Goal: Task Accomplishment & Management: Manage account settings

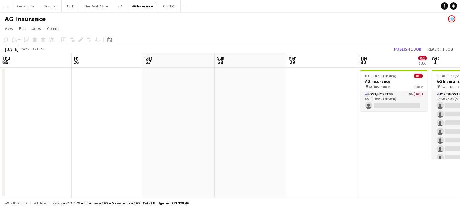
scroll to position [0, 188]
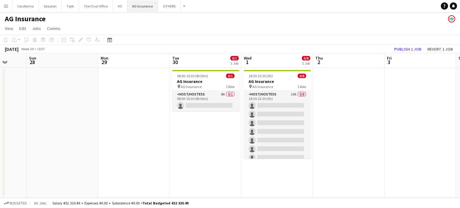
click at [143, 6] on button "AG Insurance Close" at bounding box center [142, 6] width 31 height 12
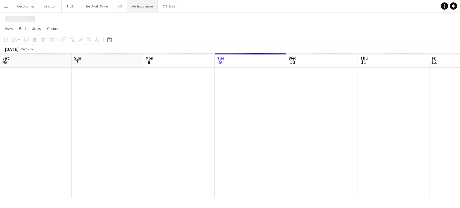
scroll to position [0, 143]
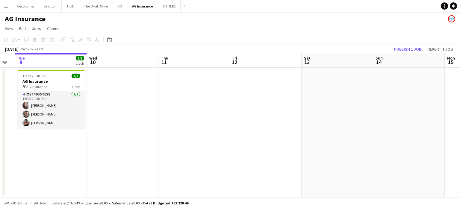
drag, startPoint x: 301, startPoint y: 122, endPoint x: 221, endPoint y: 121, distance: 80.0
click at [220, 123] on app-calendar-viewport "Sat 6 Sun 7 Mon 8 Tue 9 3/3 1 Job Wed 10 Thu 11 Fri 12 Sat 13 Sun 14 Mon 15 Tue…" at bounding box center [230, 125] width 460 height 145
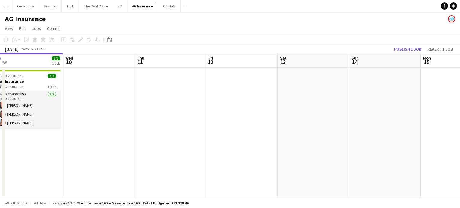
click at [222, 84] on app-date-cell at bounding box center [242, 133] width 72 height 130
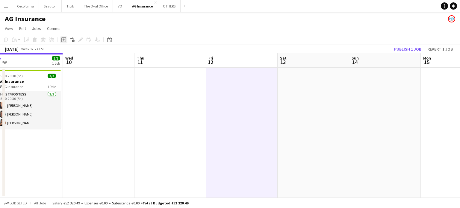
click at [63, 39] on icon "Add job" at bounding box center [63, 39] width 5 height 5
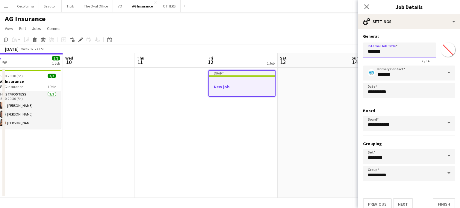
click at [400, 52] on input "*******" at bounding box center [399, 50] width 73 height 15
type input "*"
type input "****"
click at [441, 205] on button "Finish" at bounding box center [444, 204] width 22 height 12
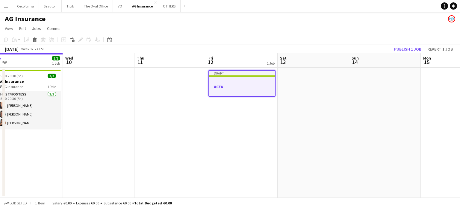
click at [238, 86] on h3 "ACEA" at bounding box center [242, 86] width 66 height 5
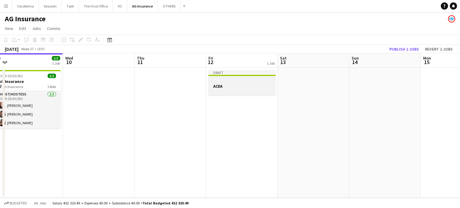
click at [220, 84] on h3 "ACEA" at bounding box center [241, 86] width 67 height 5
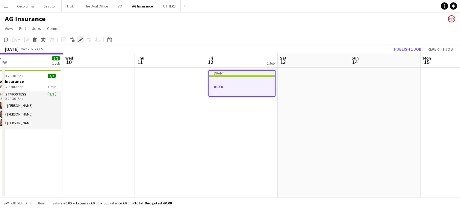
click at [79, 40] on icon "Edit" at bounding box center [80, 39] width 5 height 5
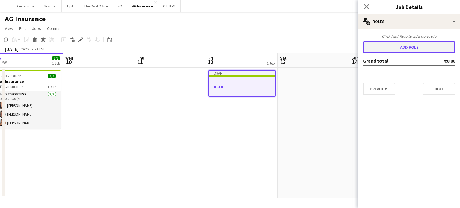
click at [387, 47] on button "Add role" at bounding box center [409, 47] width 92 height 12
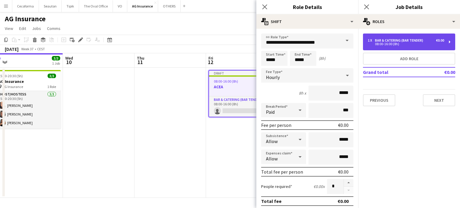
click at [385, 40] on div "Bar & Catering (Bar Tender)" at bounding box center [400, 40] width 51 height 4
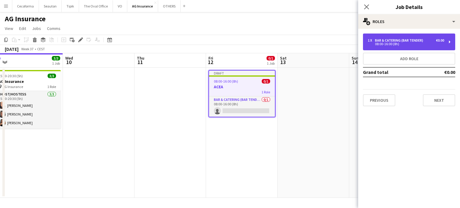
click at [385, 40] on div "Bar & Catering (Bar Tender)" at bounding box center [400, 40] width 51 height 4
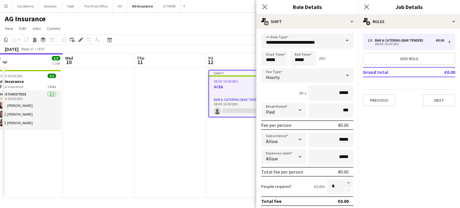
click at [342, 40] on span at bounding box center [347, 41] width 13 height 14
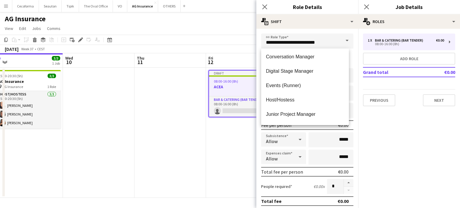
scroll to position [90, 0]
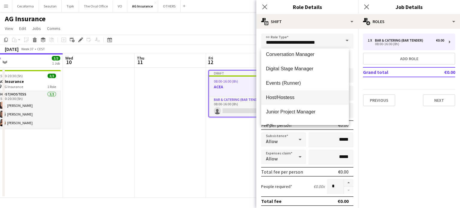
click at [280, 98] on span "Host/Hostess" at bounding box center [305, 98] width 78 height 6
type input "**********"
type input "******"
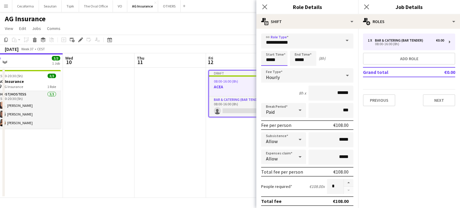
click at [270, 60] on input "*****" at bounding box center [274, 58] width 26 height 15
type input "*****"
click at [270, 68] on div at bounding box center [268, 69] width 12 height 6
click at [299, 60] on input "*****" at bounding box center [303, 58] width 26 height 15
click at [297, 66] on div at bounding box center [297, 69] width 12 height 6
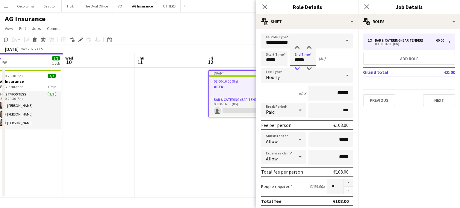
click at [297, 66] on div at bounding box center [297, 69] width 12 height 6
type input "*****"
click at [297, 66] on div at bounding box center [297, 69] width 12 height 6
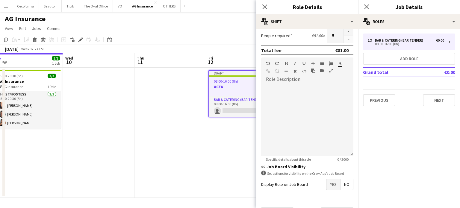
scroll to position [165, 0]
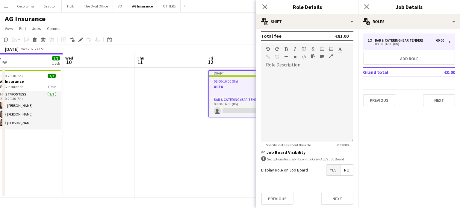
click at [329, 166] on span "Yes" at bounding box center [333, 170] width 14 height 11
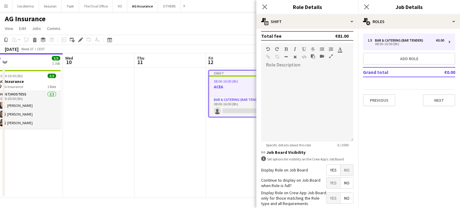
drag, startPoint x: 339, startPoint y: 181, endPoint x: 335, endPoint y: 191, distance: 10.9
click at [341, 181] on span "No" at bounding box center [347, 183] width 13 height 11
click at [329, 196] on span "Yes" at bounding box center [333, 198] width 14 height 11
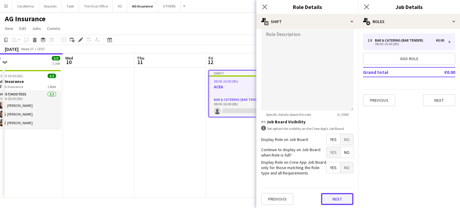
click at [333, 198] on button "Next" at bounding box center [337, 199] width 32 height 12
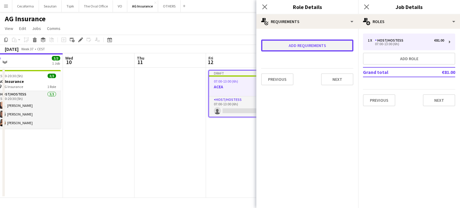
click at [285, 45] on button "Add requirements" at bounding box center [307, 46] width 92 height 12
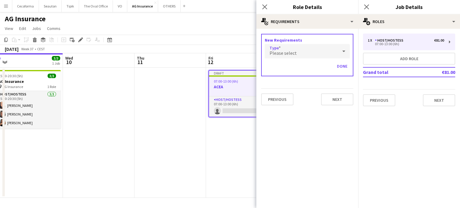
click at [285, 52] on span "Please select" at bounding box center [283, 53] width 27 height 6
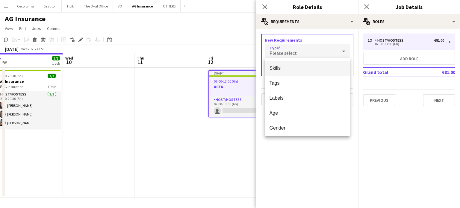
click at [277, 68] on span "Skills" at bounding box center [308, 68] width 76 height 6
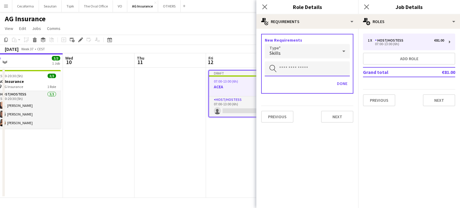
click at [277, 70] on input "text" at bounding box center [307, 68] width 85 height 15
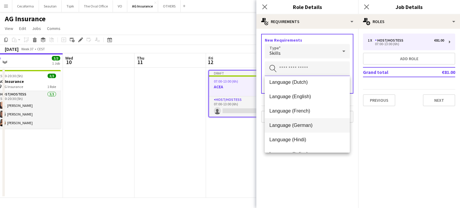
scroll to position [60, 0]
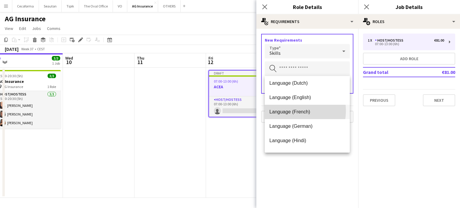
click at [290, 111] on span "Language (French)" at bounding box center [308, 112] width 76 height 6
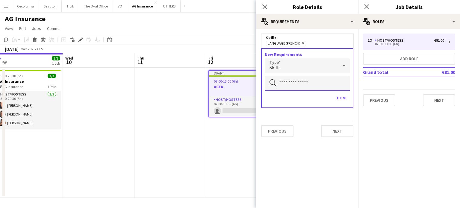
click at [291, 84] on input "text" at bounding box center [307, 83] width 85 height 15
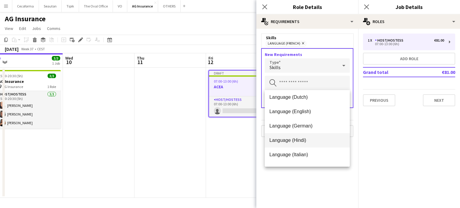
scroll to position [30, 0]
click at [291, 141] on span "Language (English)" at bounding box center [308, 142] width 76 height 6
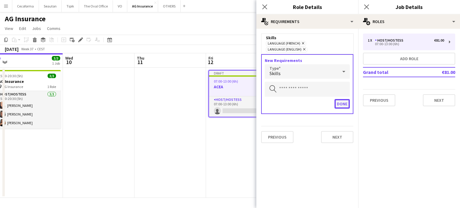
click at [343, 99] on button "Done" at bounding box center [342, 104] width 15 height 10
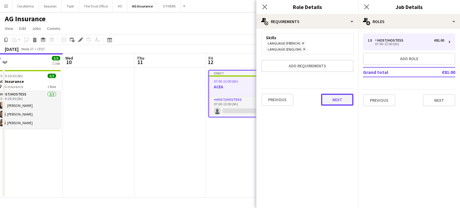
click at [343, 94] on button "Next" at bounding box center [337, 100] width 32 height 12
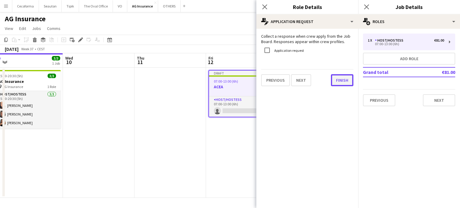
click at [344, 76] on button "Finish" at bounding box center [342, 80] width 22 height 12
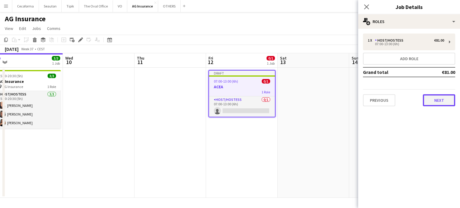
click at [439, 98] on button "Next" at bounding box center [439, 100] width 32 height 12
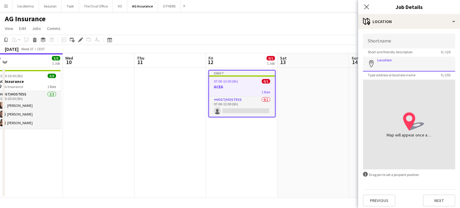
click at [395, 68] on input "Location" at bounding box center [409, 64] width 92 height 15
paste input "**********"
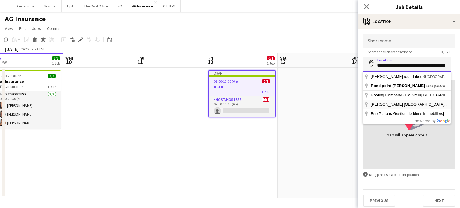
scroll to position [0, 12]
click at [418, 65] on input "**********" at bounding box center [407, 64] width 88 height 15
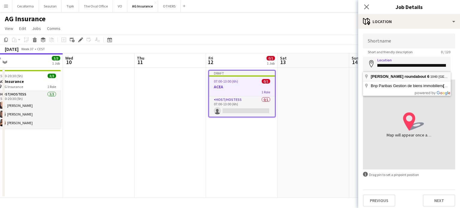
type input "**********"
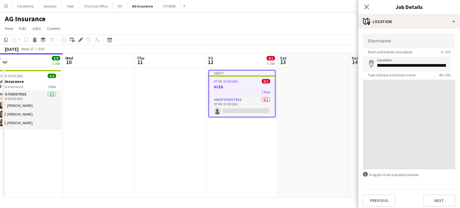
scroll to position [0, 0]
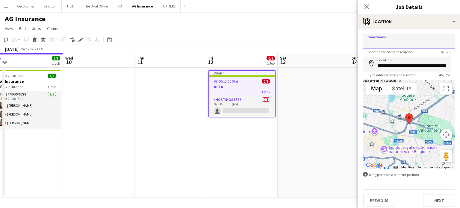
click at [392, 45] on input "Shortname" at bounding box center [409, 41] width 92 height 15
click at [400, 39] on input "****" at bounding box center [409, 41] width 92 height 15
click at [401, 47] on input "****" at bounding box center [409, 41] width 92 height 15
click at [416, 44] on input "****" at bounding box center [409, 41] width 92 height 15
type input "****"
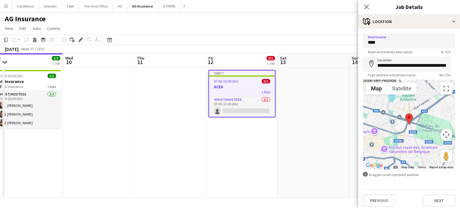
click at [343, 138] on app-date-cell at bounding box center [314, 133] width 72 height 130
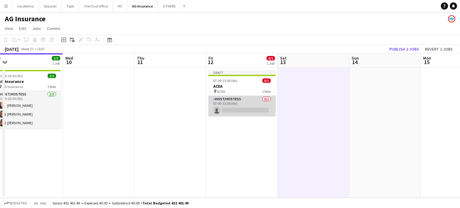
click at [235, 109] on app-card-role "Host/Hostess 0/1 07:00-13:00 (6h) single-neutral-actions" at bounding box center [241, 106] width 67 height 20
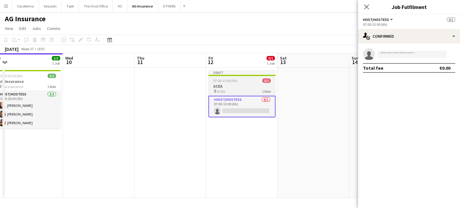
click at [229, 88] on h3 "ACEA" at bounding box center [241, 86] width 67 height 5
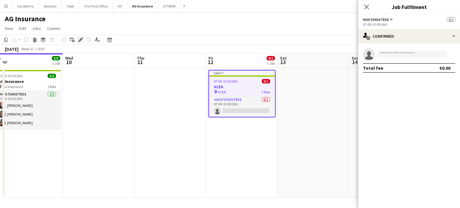
click at [82, 40] on icon "Edit" at bounding box center [80, 39] width 5 height 5
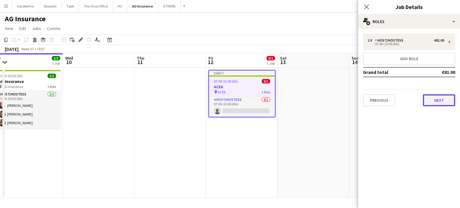
click at [443, 98] on button "Next" at bounding box center [439, 100] width 32 height 12
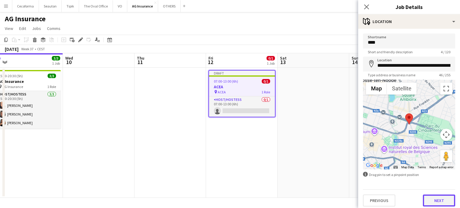
click at [439, 200] on button "Next" at bounding box center [439, 201] width 32 height 12
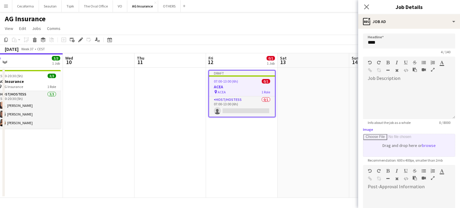
click at [413, 146] on input "Image" at bounding box center [409, 145] width 92 height 22
type input "**********"
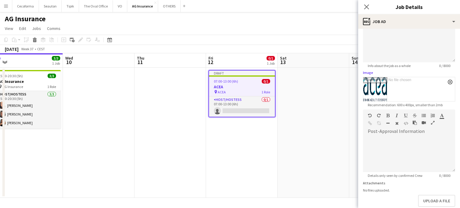
scroll to position [89, 0]
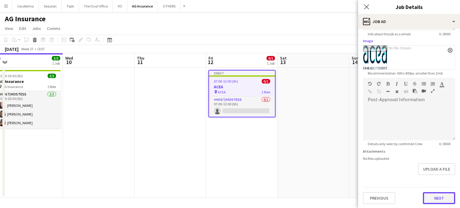
click at [437, 197] on button "Next" at bounding box center [439, 198] width 32 height 12
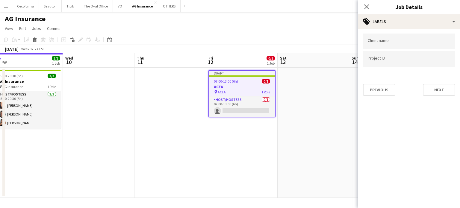
scroll to position [0, 0]
click at [376, 45] on div at bounding box center [409, 41] width 92 height 15
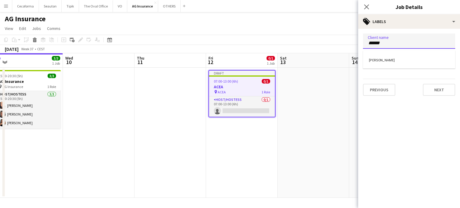
type input "******"
click at [373, 60] on div "[PERSON_NAME]" at bounding box center [409, 59] width 92 height 14
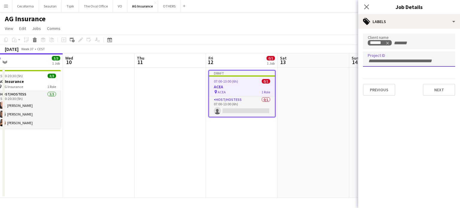
click at [377, 66] on div at bounding box center [409, 59] width 92 height 15
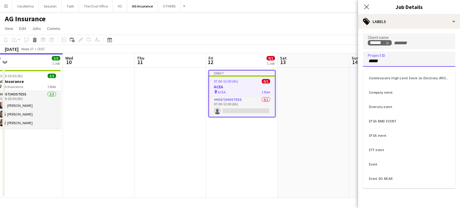
type input "*****"
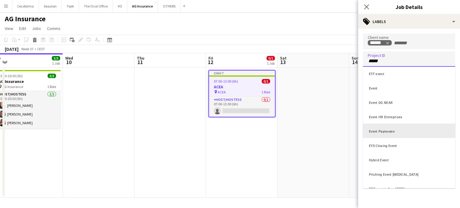
scroll to position [36, 0]
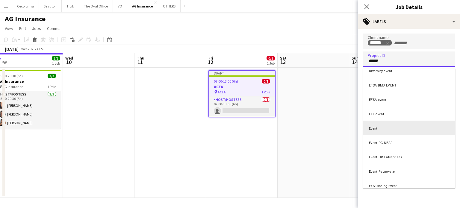
click at [370, 129] on div "Event" at bounding box center [409, 128] width 92 height 14
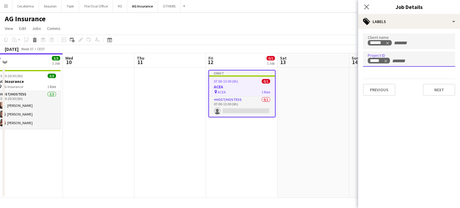
scroll to position [0, 0]
click at [447, 87] on button "Next" at bounding box center [439, 90] width 32 height 12
type input "*******"
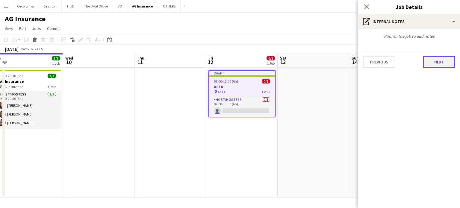
click at [440, 62] on button "Next" at bounding box center [439, 62] width 32 height 12
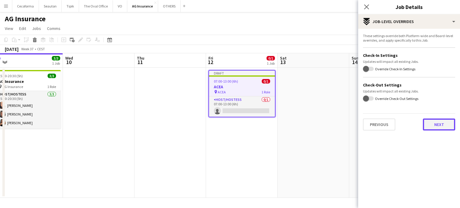
click at [446, 123] on button "Next" at bounding box center [439, 125] width 32 height 12
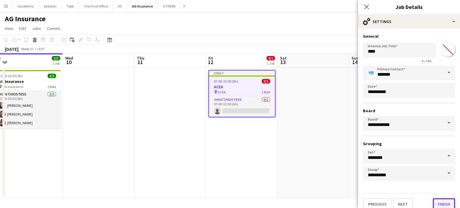
click at [439, 198] on button "Finish" at bounding box center [444, 204] width 22 height 12
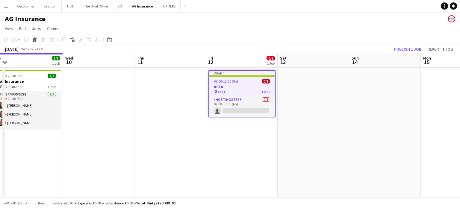
click at [303, 180] on app-date-cell at bounding box center [314, 133] width 72 height 130
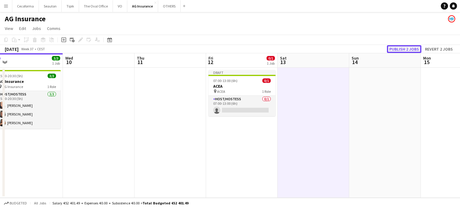
click at [405, 50] on button "Publish 2 jobs" at bounding box center [404, 49] width 34 height 8
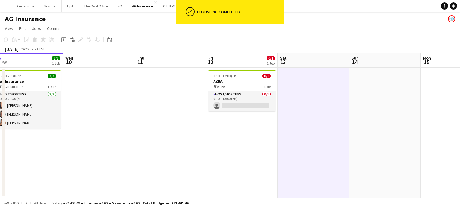
scroll to position [0, 180]
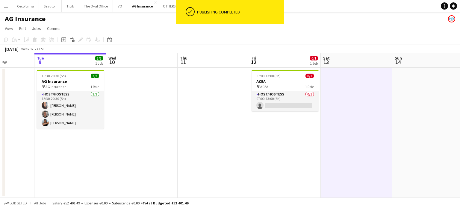
drag, startPoint x: 163, startPoint y: 164, endPoint x: 206, endPoint y: 164, distance: 43.1
click at [206, 164] on app-calendar-viewport "Sat 6 Sun 7 Mon 8 Tue 9 3/3 1 Job Wed 10 Thu 11 Fri 12 0/1 1 Job Sat 13 Sun 14 …" at bounding box center [230, 125] width 460 height 145
click at [212, 148] on app-date-cell at bounding box center [214, 133] width 72 height 130
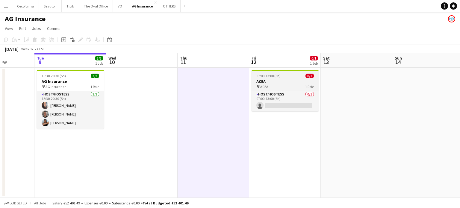
click at [260, 80] on h3 "ACEA" at bounding box center [285, 81] width 67 height 5
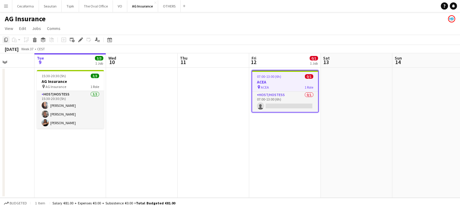
click at [6, 41] on icon at bounding box center [6, 40] width 4 height 4
click at [166, 4] on button "OTHERS Close" at bounding box center [169, 6] width 22 height 12
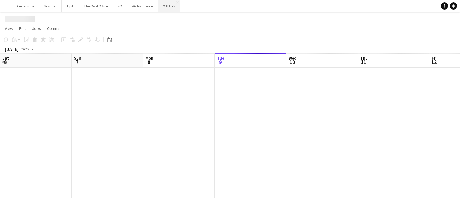
scroll to position [0, 143]
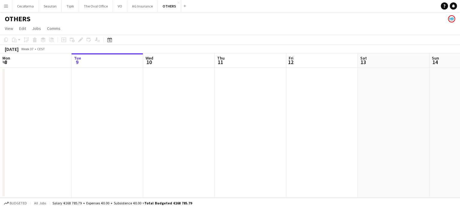
click at [336, 96] on app-date-cell at bounding box center [322, 133] width 72 height 130
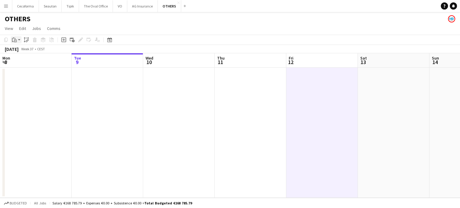
drag, startPoint x: 316, startPoint y: 86, endPoint x: 13, endPoint y: 40, distance: 306.3
click at [13, 40] on icon "Paste" at bounding box center [14, 39] width 5 height 5
click at [20, 60] on link "Paste with crew Ctrl+Shift+V" at bounding box center [44, 61] width 56 height 5
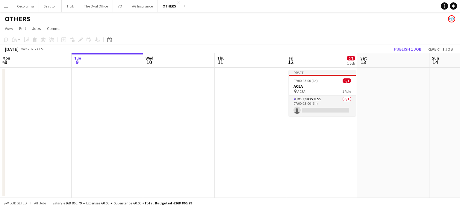
click at [240, 125] on app-date-cell at bounding box center [251, 133] width 72 height 130
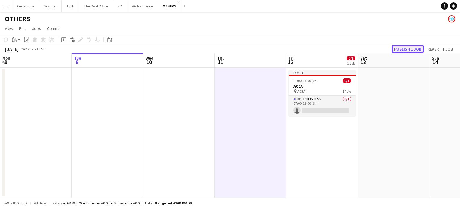
click at [405, 49] on button "Publish 1 job" at bounding box center [408, 49] width 32 height 8
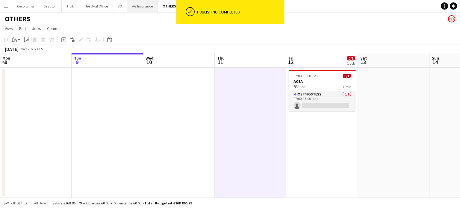
click at [140, 7] on button "AG Insurance Close" at bounding box center [142, 6] width 31 height 12
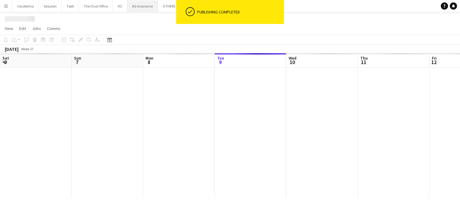
scroll to position [0, 143]
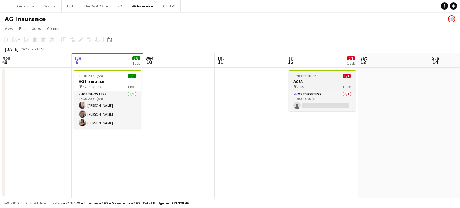
click at [304, 86] on span "ACEA" at bounding box center [301, 86] width 8 height 4
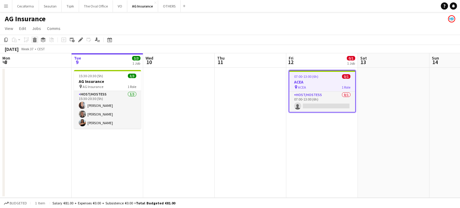
click at [34, 40] on icon at bounding box center [34, 40] width 3 height 3
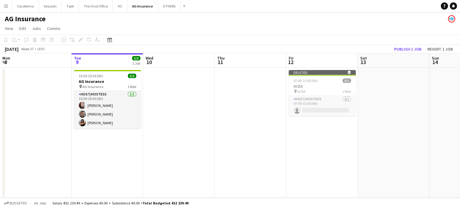
drag, startPoint x: 329, startPoint y: 143, endPoint x: 416, endPoint y: 55, distance: 123.9
click at [329, 143] on app-date-cell "Deleted skull 07:00-13:00 (6h) 0/1 ACEA pin ACEA 1 Role Host/Hostess 0/1 07:00-…" at bounding box center [322, 133] width 72 height 130
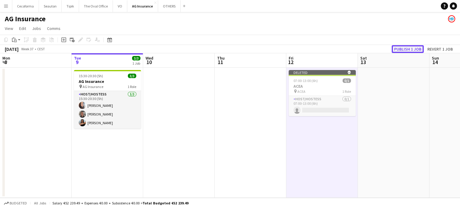
click at [410, 50] on button "Publish 1 job" at bounding box center [408, 49] width 32 height 8
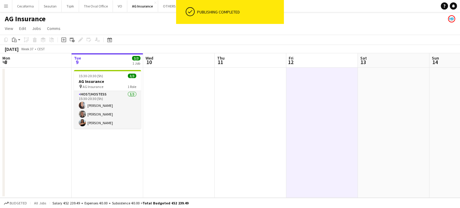
click at [245, 163] on app-date-cell at bounding box center [251, 133] width 72 height 130
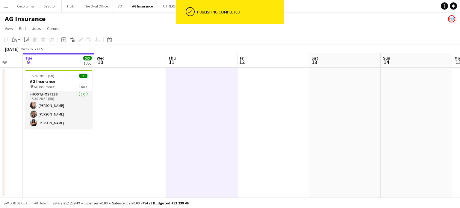
drag, startPoint x: 409, startPoint y: 136, endPoint x: 351, endPoint y: 137, distance: 57.8
click at [351, 137] on app-calendar-viewport "Sat 6 Sun 7 Mon 8 Tue 9 3/3 1 Job Wed 10 Thu 11 Fri 12 Sat 13 Sun 14 Mon 15 Tue…" at bounding box center [230, 125] width 460 height 145
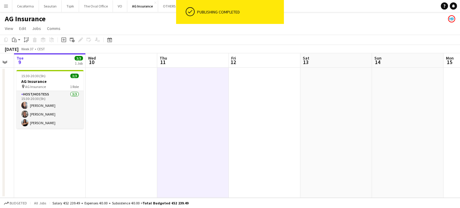
click at [332, 132] on app-date-cell at bounding box center [336, 133] width 72 height 130
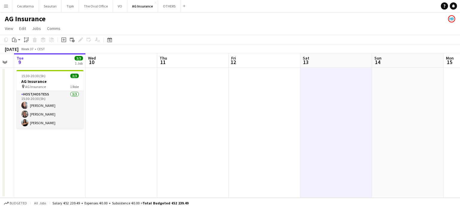
click at [164, 146] on app-date-cell at bounding box center [193, 133] width 72 height 130
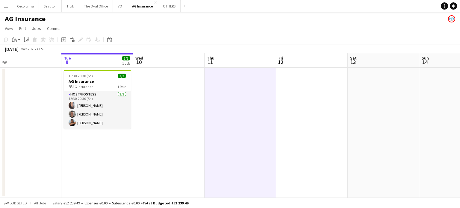
drag, startPoint x: 111, startPoint y: 147, endPoint x: 188, endPoint y: 149, distance: 77.0
click at [188, 149] on app-calendar-viewport "Sat 6 Sun 7 Mon 8 Tue 9 3/3 1 Job Wed 10 Thu 11 Fri 12 Sat 13 Sun 14 Mon 15 Tue…" at bounding box center [230, 125] width 460 height 145
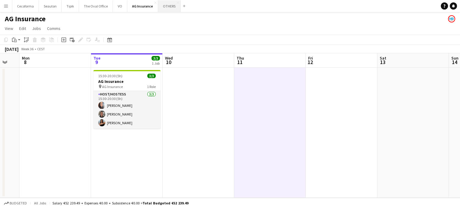
click at [162, 6] on button "OTHERS Close" at bounding box center [169, 6] width 22 height 12
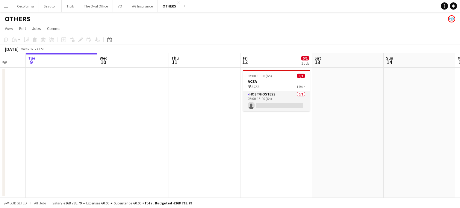
drag, startPoint x: 180, startPoint y: 112, endPoint x: 134, endPoint y: 110, distance: 46.5
click at [134, 110] on app-calendar-viewport "Sat 6 Sun 7 Mon 8 Tue 9 Wed 10 Thu 11 Fri 12 0/1 1 Job Sat 13 Sun 14 Mon 15 Tue…" at bounding box center [230, 125] width 460 height 145
click at [241, 164] on app-date-cell "07:00-13:00 (6h) 0/1 ACEA pin ACEA 1 Role Host/Hostess 0/1 07:00-13:00 (6h) sin…" at bounding box center [276, 133] width 72 height 130
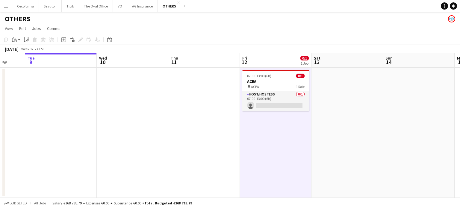
click at [209, 133] on app-date-cell at bounding box center [204, 133] width 72 height 130
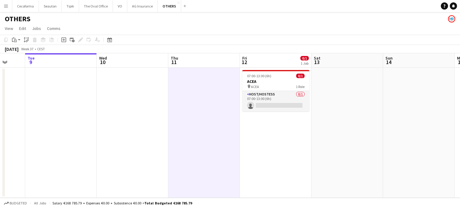
click at [279, 149] on app-date-cell "07:00-13:00 (6h) 0/1 ACEA pin ACEA 1 Role Host/Hostess 0/1 07:00-13:00 (6h) sin…" at bounding box center [276, 133] width 72 height 130
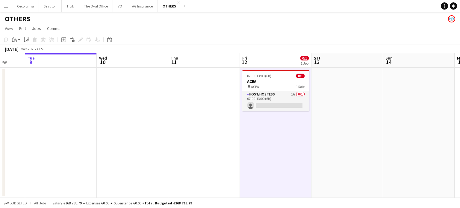
click at [186, 98] on app-date-cell at bounding box center [204, 133] width 72 height 130
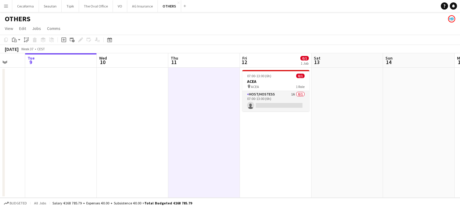
click at [115, 121] on app-date-cell at bounding box center [133, 133] width 72 height 130
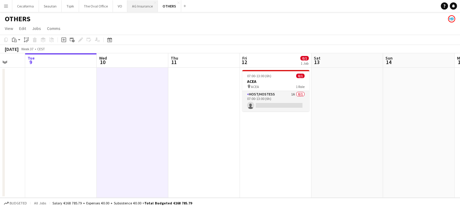
click at [138, 6] on button "AG Insurance Close" at bounding box center [142, 6] width 31 height 12
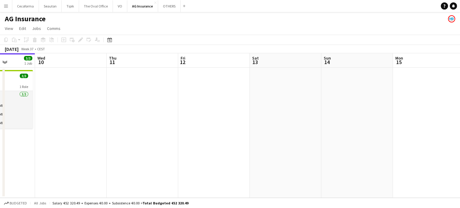
drag, startPoint x: 184, startPoint y: 127, endPoint x: 81, endPoint y: 137, distance: 103.3
click at [79, 139] on app-calendar-viewport "Sat 6 Sun 7 Mon 8 Tue 9 3/3 1 Job Wed 10 Thu 11 Fri 12 Sat 13 Sun 14 Mon 15 Tue…" at bounding box center [230, 125] width 460 height 145
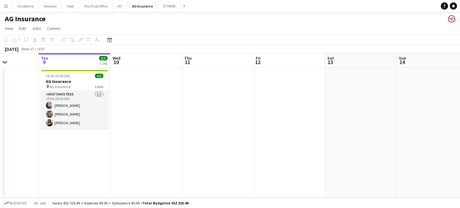
scroll to position [0, 169]
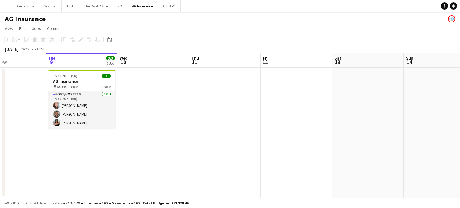
drag, startPoint x: 193, startPoint y: 135, endPoint x: 336, endPoint y: 129, distance: 142.4
click at [336, 129] on app-calendar-viewport "Sat 6 Sun 7 Mon 8 Tue 9 3/3 1 Job Wed 10 Thu 11 Fri 12 Sat 13 Sun 14 Mon 15 Tue…" at bounding box center [230, 125] width 460 height 145
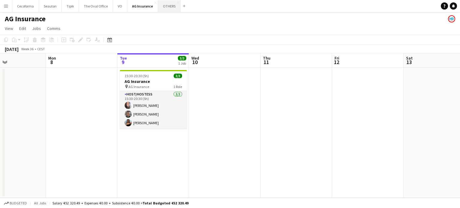
click at [164, 4] on button "OTHERS Close" at bounding box center [169, 6] width 22 height 12
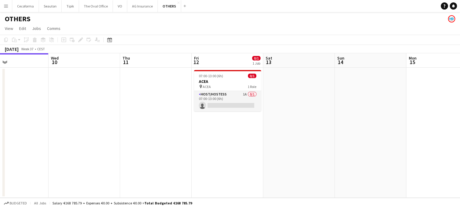
drag, startPoint x: 270, startPoint y: 140, endPoint x: 244, endPoint y: 140, distance: 25.2
click at [244, 140] on app-calendar-viewport "Sat 6 Sun 7 Mon 8 Tue 9 Wed 10 Thu 11 Fri 12 0/1 1 Job Sat 13 Sun 14 Mon 15 Tue…" at bounding box center [230, 125] width 460 height 145
click at [228, 149] on app-date-cell "07:00-13:00 (6h) 0/1 ACEA pin ACEA 1 Role Host/Hostess 1A 0/1 07:00-13:00 (6h) …" at bounding box center [227, 133] width 72 height 130
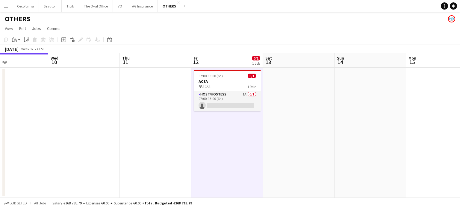
click at [173, 119] on app-date-cell at bounding box center [156, 133] width 72 height 130
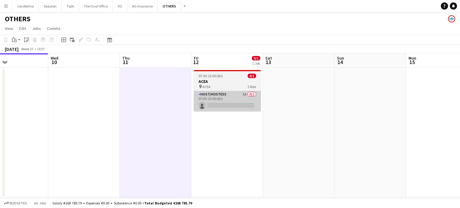
scroll to position [0, 238]
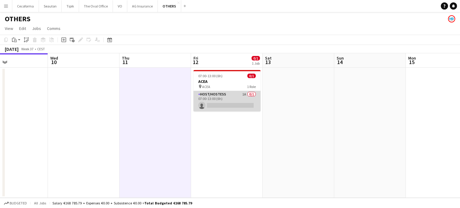
click at [225, 104] on app-card-role "Host/Hostess 1A 0/1 07:00-13:00 (6h) single-neutral-actions" at bounding box center [226, 101] width 67 height 20
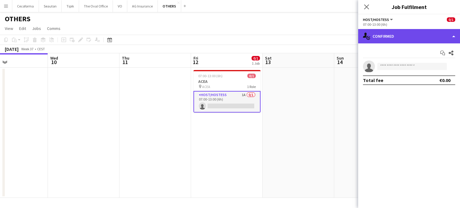
click at [453, 36] on div "single-neutral-actions-check-2 Confirmed" at bounding box center [409, 36] width 102 height 14
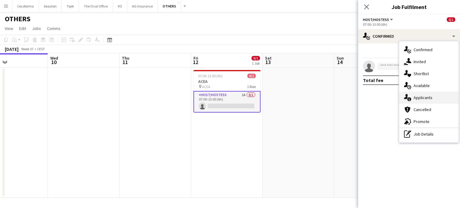
click at [427, 98] on span "Applicants" at bounding box center [423, 97] width 19 height 5
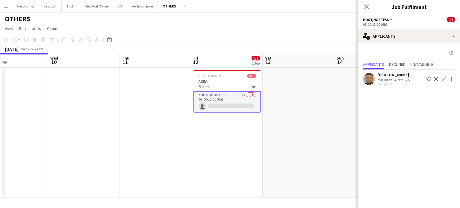
click at [321, 150] on app-date-cell at bounding box center [299, 133] width 72 height 130
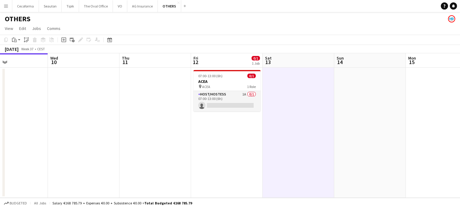
click at [243, 158] on app-date-cell "07:00-13:00 (6h) 0/1 ACEA pin ACEA 1 Role Host/Hostess 1A 0/1 07:00-13:00 (6h) …" at bounding box center [227, 133] width 72 height 130
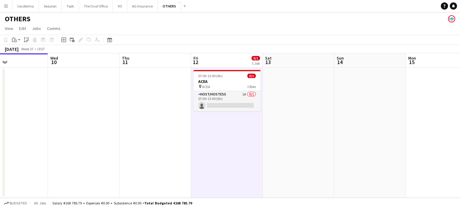
click at [152, 167] on app-date-cell at bounding box center [156, 133] width 72 height 130
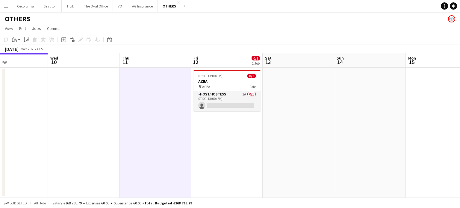
click at [217, 158] on app-date-cell "07:00-13:00 (6h) 0/1 ACEA pin ACEA 1 Role Host/Hostess 1A 0/1 07:00-13:00 (6h) …" at bounding box center [227, 133] width 72 height 130
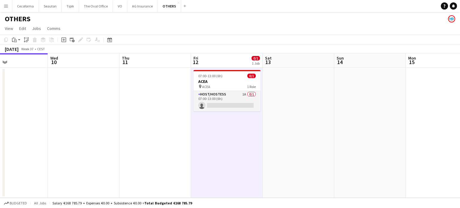
click at [235, 137] on app-date-cell "07:00-13:00 (6h) 0/1 ACEA pin ACEA 1 Role Host/Hostess 1A 0/1 07:00-13:00 (6h) …" at bounding box center [227, 133] width 72 height 130
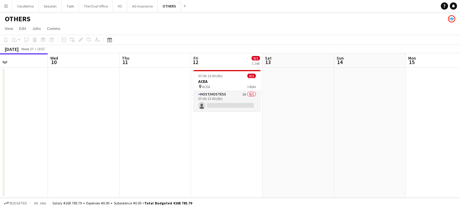
click at [180, 134] on app-date-cell at bounding box center [156, 133] width 72 height 130
